Goal: Information Seeking & Learning: Learn about a topic

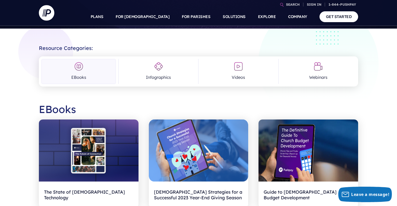
scroll to position [117, 0]
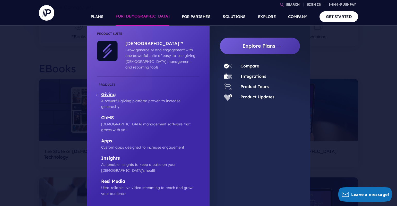
click at [166, 98] on p "A powerful giving platform proven to increase generosity" at bounding box center [150, 104] width 98 height 12
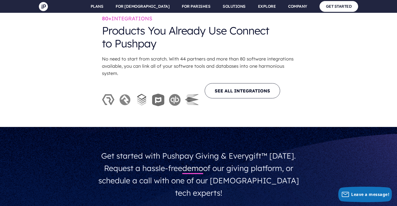
scroll to position [1535, 0]
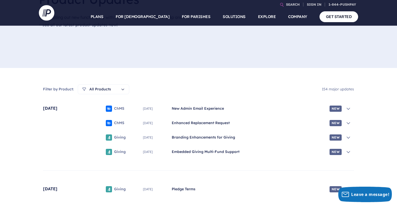
scroll to position [87, 0]
click at [349, 139] on icon at bounding box center [348, 137] width 5 height 5
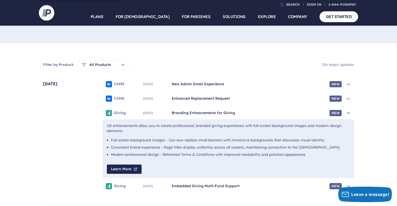
scroll to position [112, 0]
